Goal: Task Accomplishment & Management: Complete application form

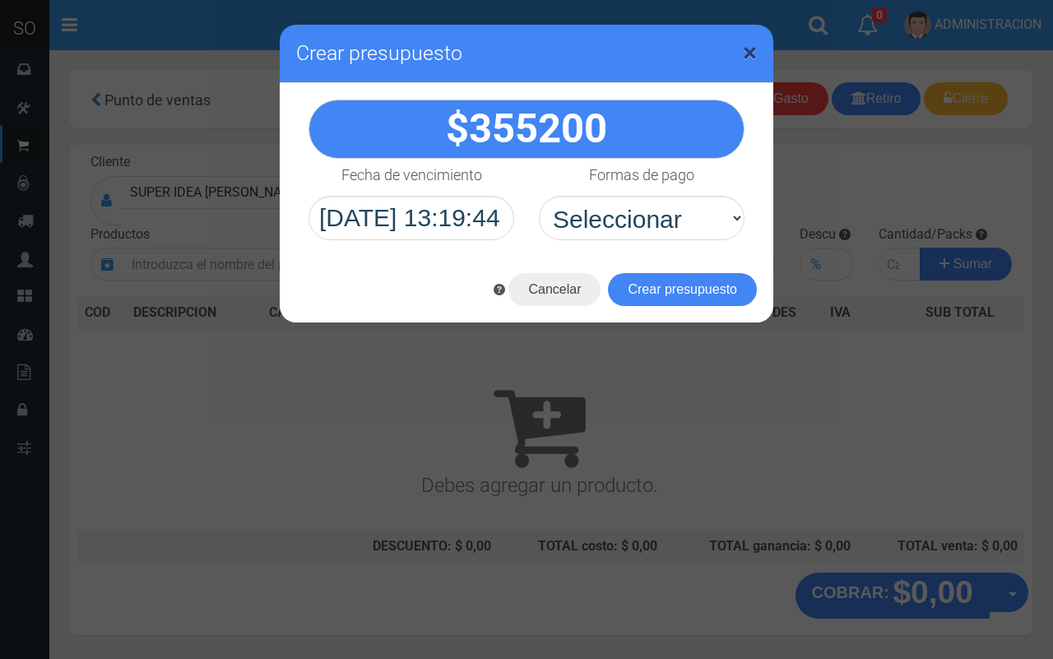
click at [749, 53] on span "×" at bounding box center [750, 52] width 14 height 31
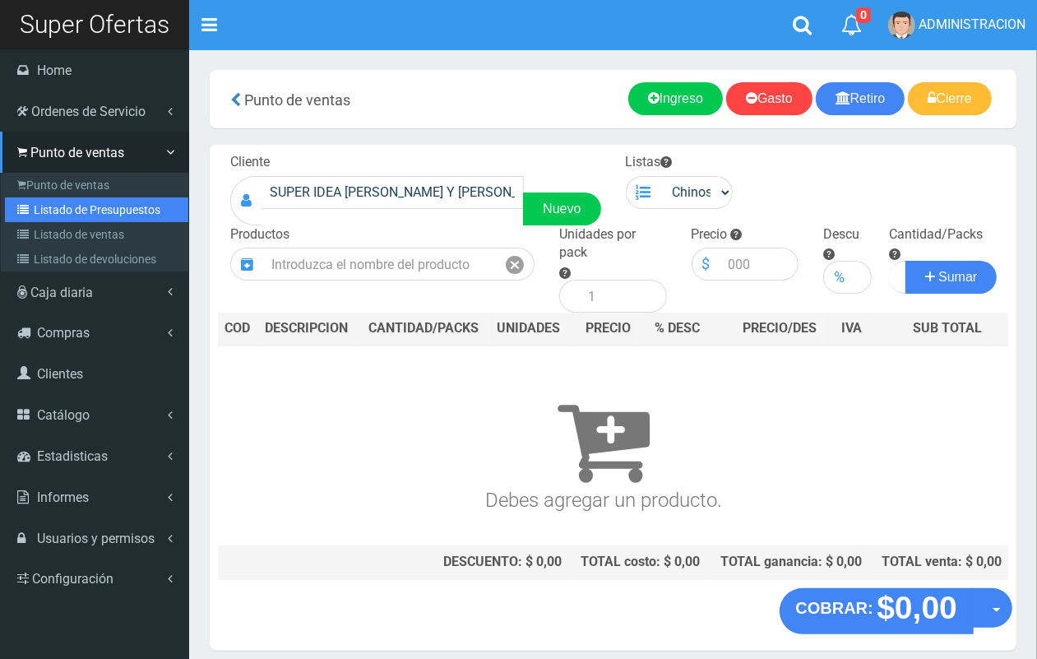
drag, startPoint x: 60, startPoint y: 211, endPoint x: 81, endPoint y: 212, distance: 20.6
click at [63, 212] on link "Listado de Presupuestos" at bounding box center [96, 209] width 183 height 25
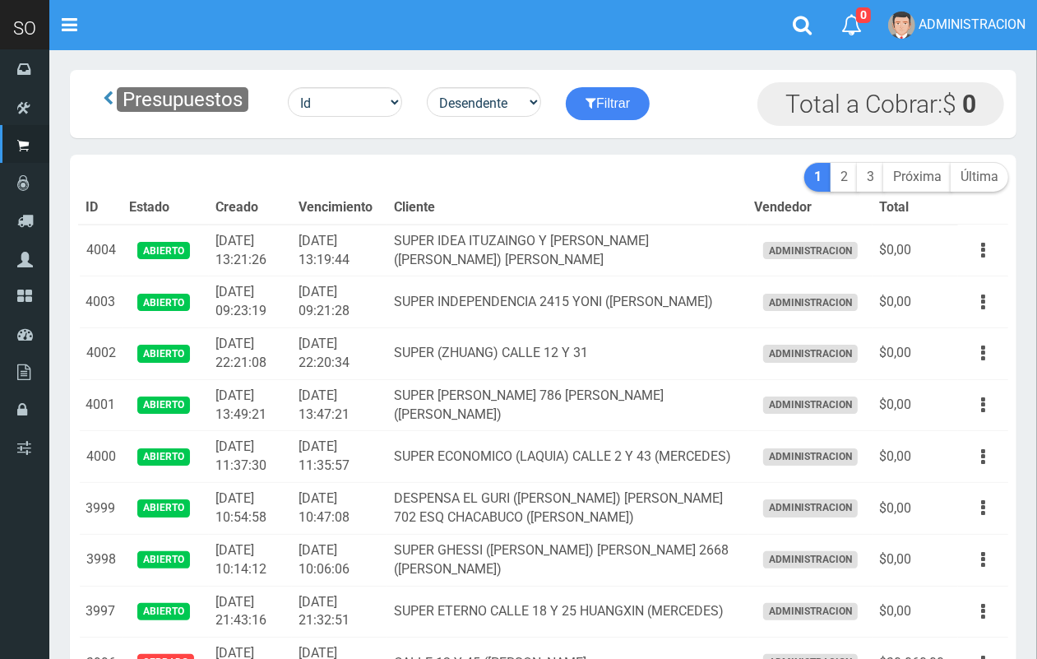
scroll to position [43, 0]
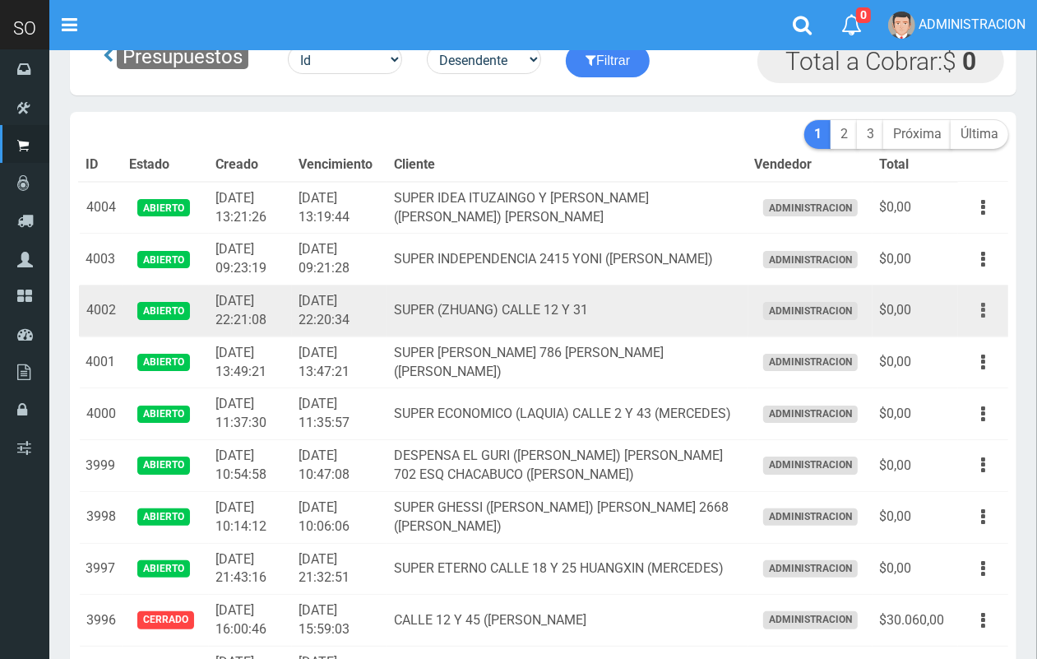
click at [981, 309] on icon "button" at bounding box center [983, 310] width 4 height 29
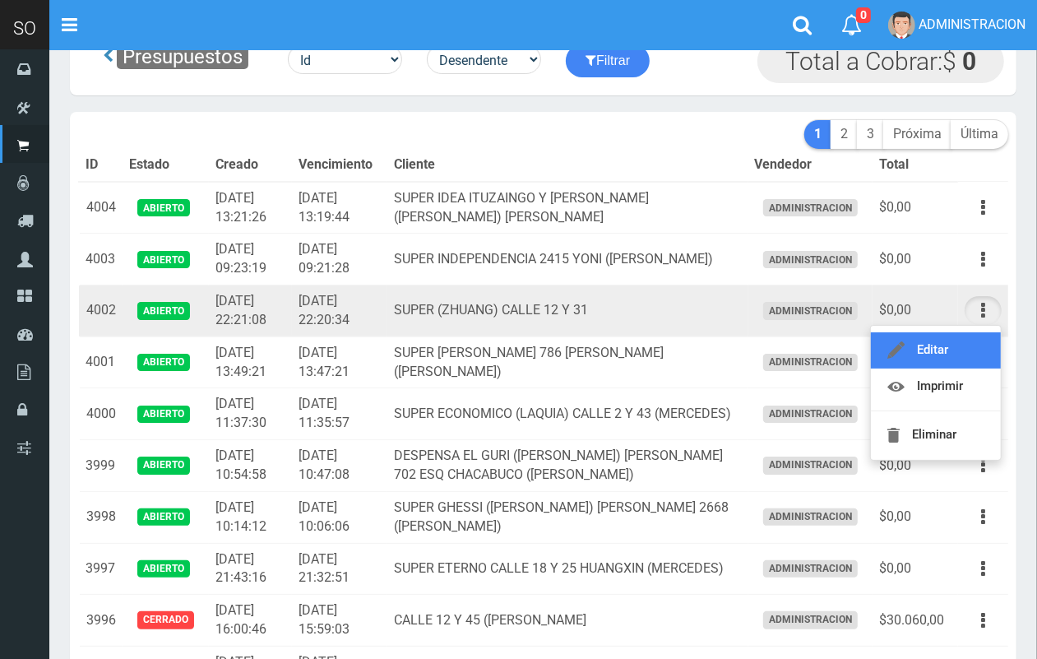
click at [959, 343] on link "Editar" at bounding box center [936, 350] width 130 height 36
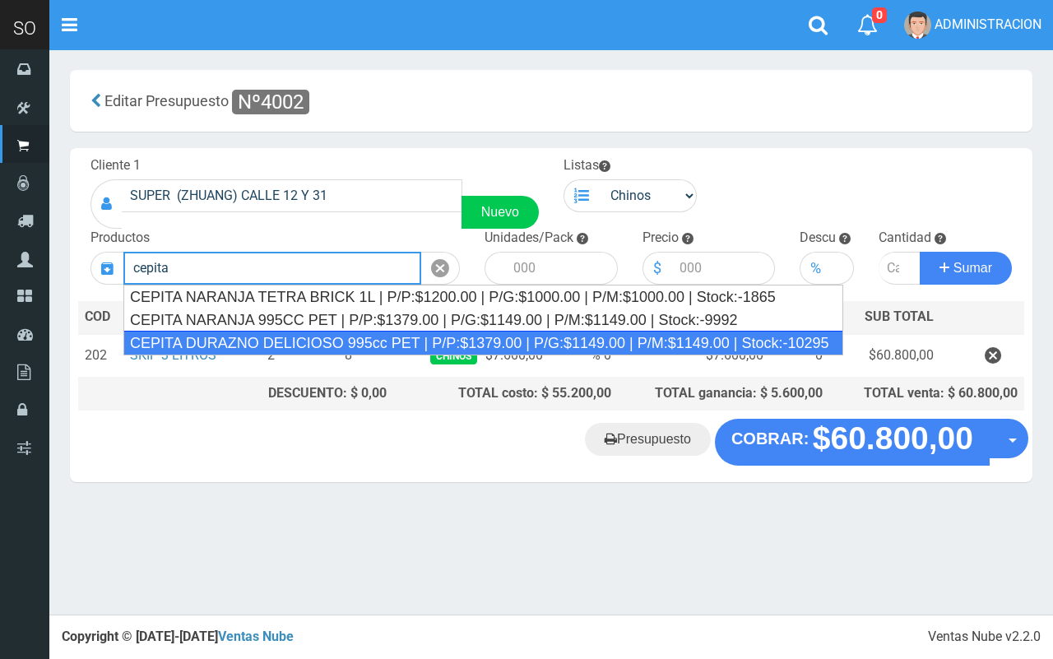
click at [288, 340] on div "CEPITA DURAZNO DELICIOSO 995cc PET | P/P:$1379.00 | P/G:$1149.00 | P/M:$1149.00…" at bounding box center [483, 343] width 720 height 25
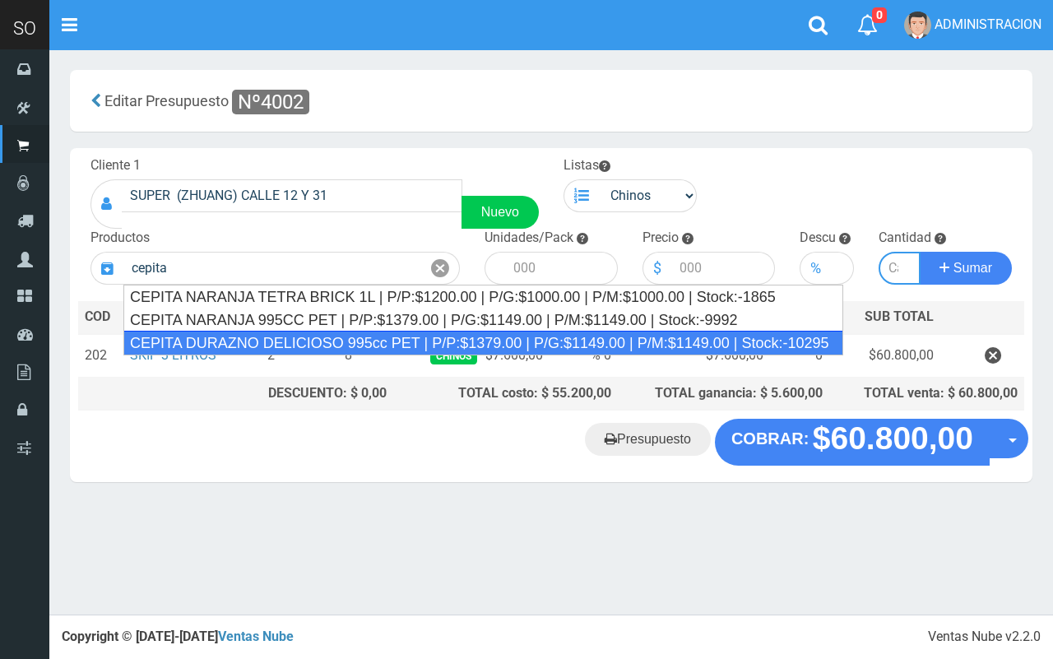
type input "CEPITA DURAZNO DELICIOSO 995cc PET | P/P:$1379.00 | P/G:$1149.00 | P/M:$1149.00…"
type input "6"
type input "1379.00"
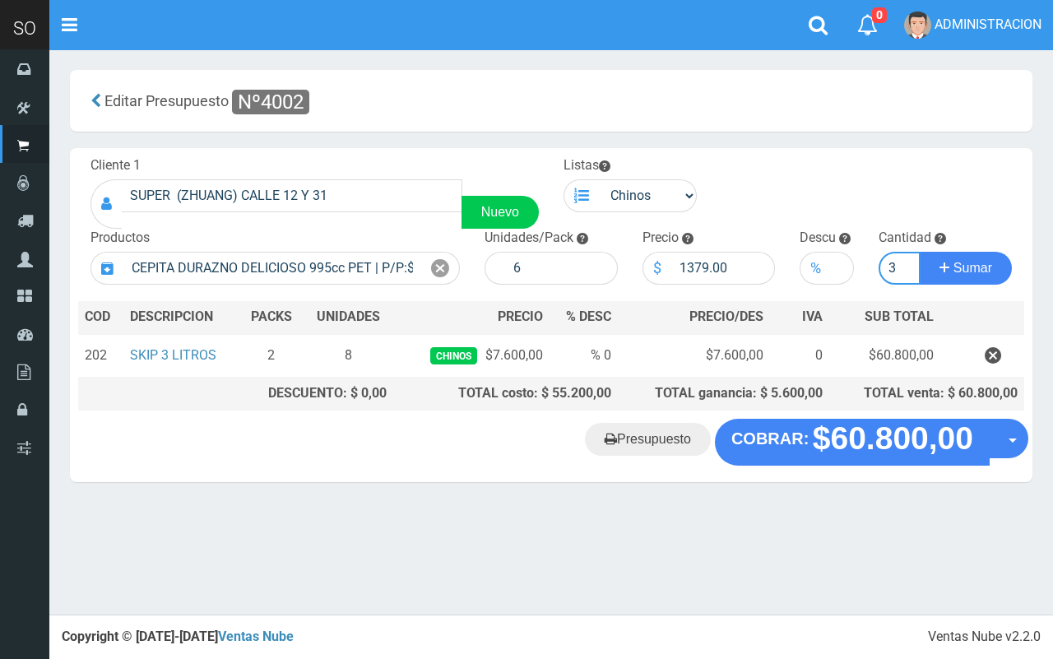
type input "3"
click at [920, 252] on button "Sumar" at bounding box center [966, 268] width 92 height 33
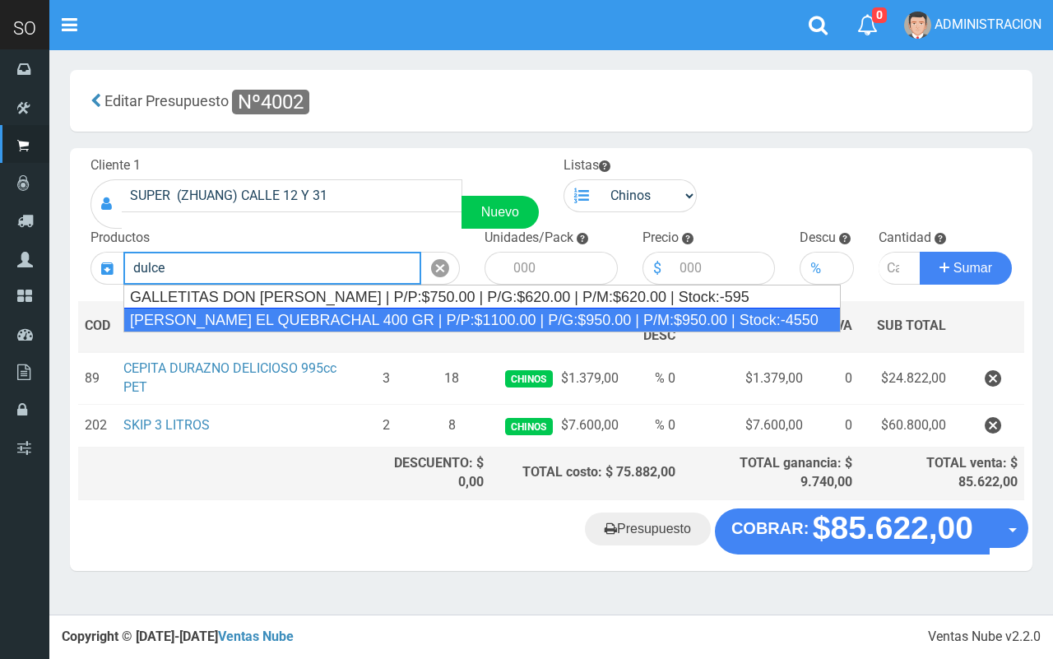
click at [393, 314] on div "[PERSON_NAME] EL QUEBRACHAL 400 GR | P/P:$1100.00 | P/G:$950.00 | P/M:$950.00 |…" at bounding box center [481, 320] width 717 height 25
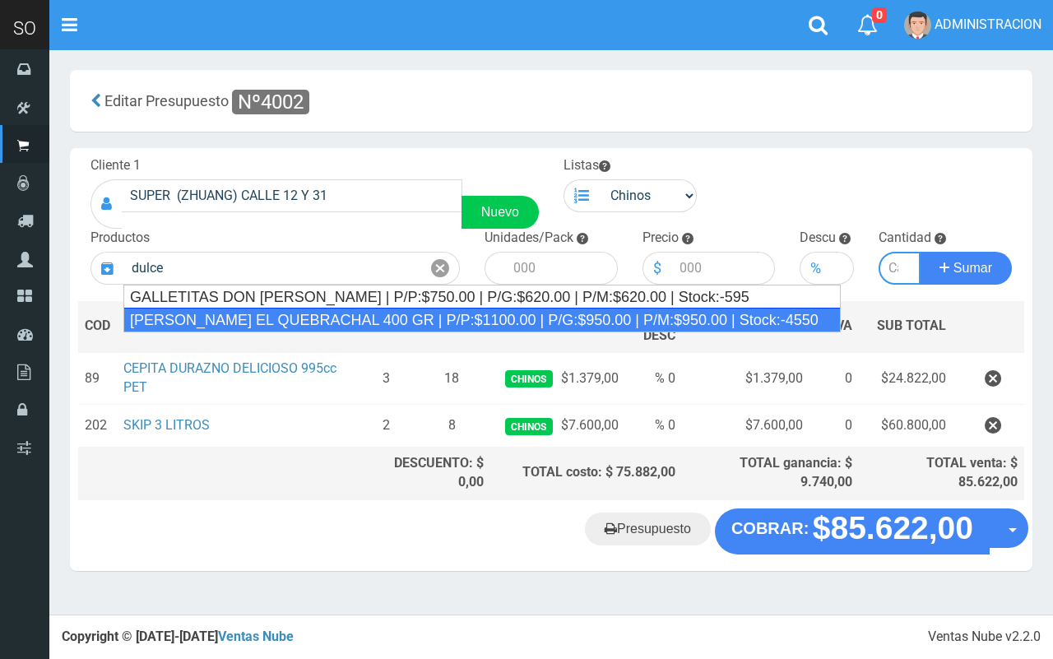
type input "[PERSON_NAME] EL QUEBRACHAL 400 GR | P/P:$1100.00 | P/G:$950.00 | P/M:$950.00 |…"
type input "12"
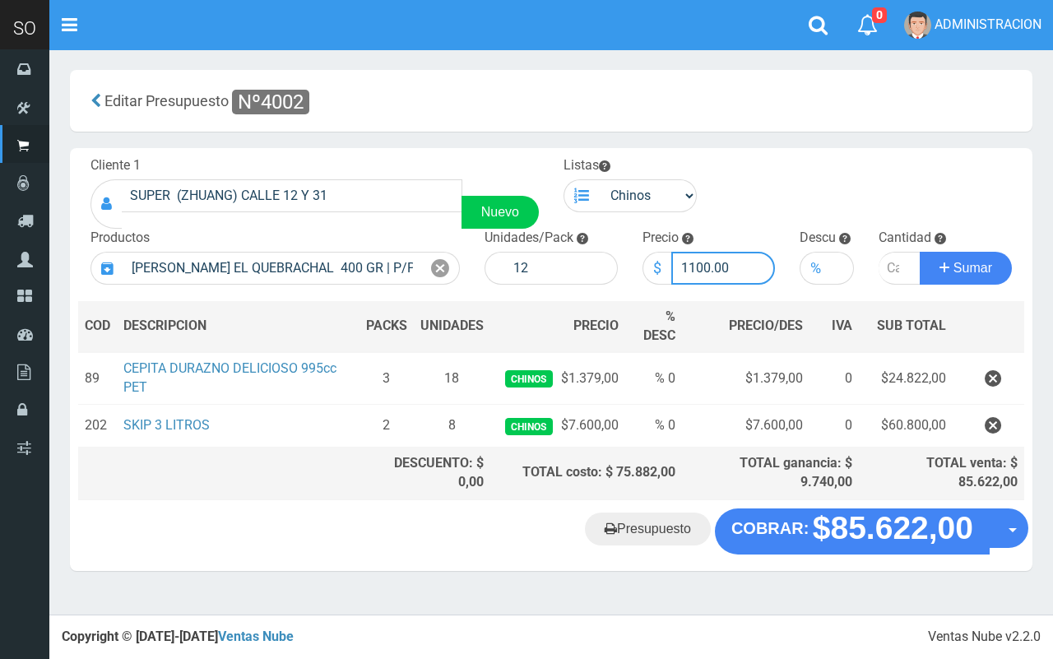
click at [694, 259] on input "1100.00" at bounding box center [723, 268] width 104 height 33
type input "1200.00"
click at [889, 266] on input "number" at bounding box center [900, 268] width 42 height 33
type input "1"
click at [920, 252] on button "Sumar" at bounding box center [966, 268] width 92 height 33
